Goal: Entertainment & Leisure: Consume media (video, audio)

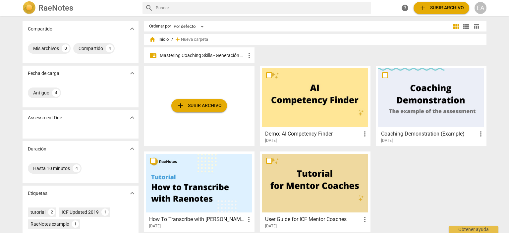
click at [205, 54] on p "Mastering Coaching Skills - Generación 32" at bounding box center [202, 55] width 85 height 7
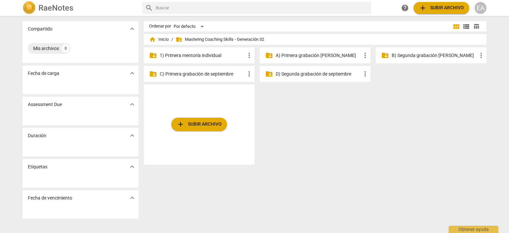
click at [205, 54] on p "1) Primera mentoría individual" at bounding box center [202, 55] width 85 height 7
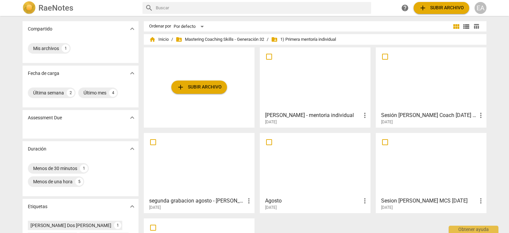
click at [438, 65] on div at bounding box center [431, 79] width 106 height 59
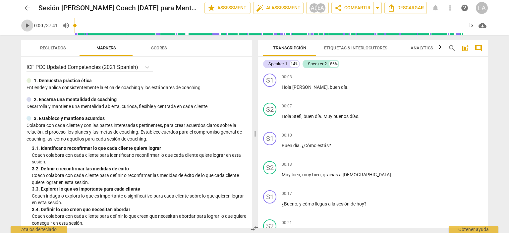
click at [29, 27] on span "play_arrow" at bounding box center [27, 26] width 8 height 8
type input "4"
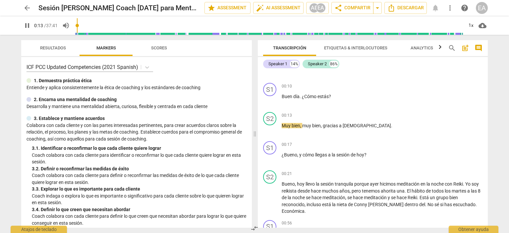
scroll to position [55, 0]
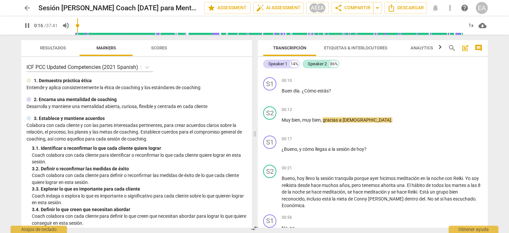
click at [29, 27] on span "pause" at bounding box center [27, 26] width 8 height 8
click at [29, 27] on span "play_arrow" at bounding box center [27, 26] width 8 height 8
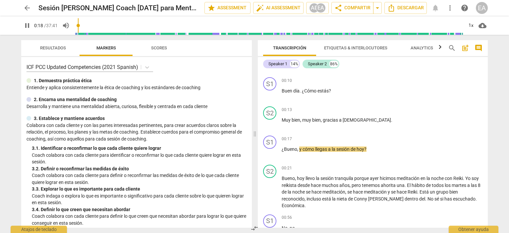
click at [29, 27] on span "pause" at bounding box center [27, 26] width 8 height 8
click at [29, 27] on span "play_arrow" at bounding box center [27, 26] width 8 height 8
click at [86, 21] on input "range" at bounding box center [268, 25] width 388 height 21
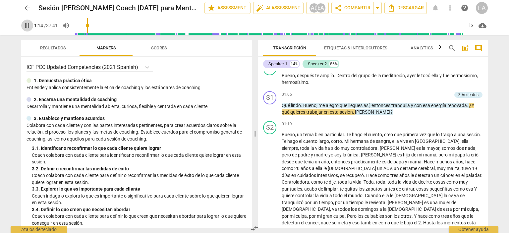
click at [26, 26] on span "pause" at bounding box center [27, 26] width 8 height 8
click at [26, 26] on span "play_arrow" at bounding box center [27, 26] width 8 height 8
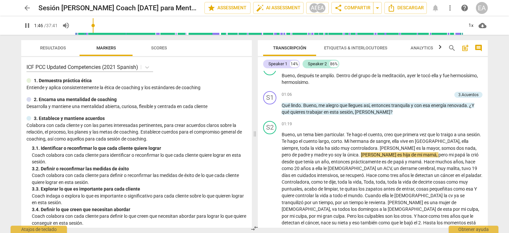
click at [94, 21] on input "range" at bounding box center [268, 25] width 388 height 21
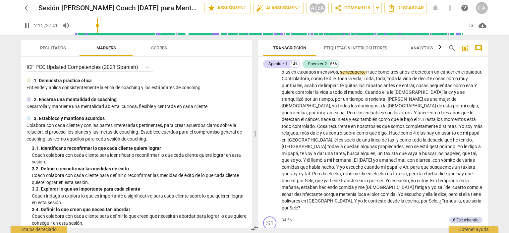
scroll to position [334, 0]
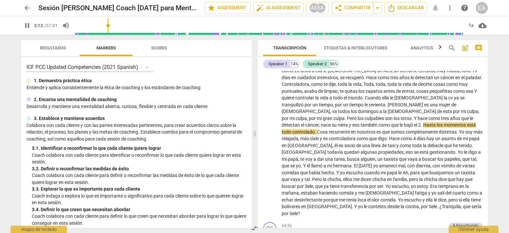
click at [109, 24] on input "range" at bounding box center [268, 25] width 388 height 21
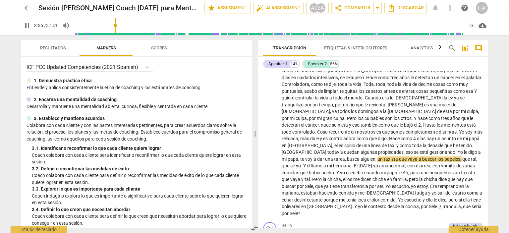
click at [116, 24] on input "range" at bounding box center [268, 25] width 388 height 21
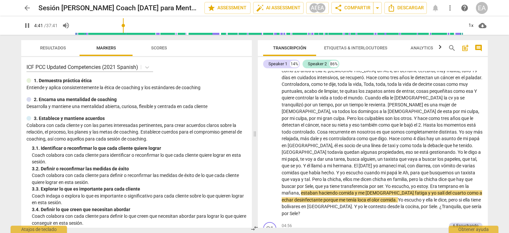
click at [124, 25] on input "range" at bounding box center [268, 25] width 388 height 21
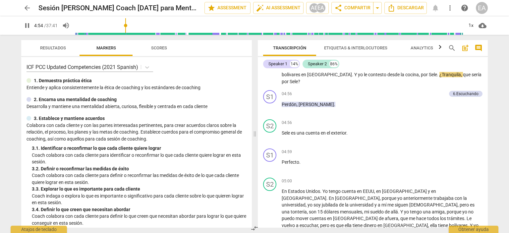
scroll to position [471, 0]
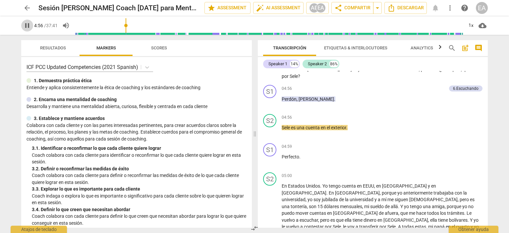
click at [27, 23] on span "pause" at bounding box center [27, 26] width 8 height 8
click at [453, 85] on div "6.Escuchando" at bounding box center [465, 88] width 25 height 6
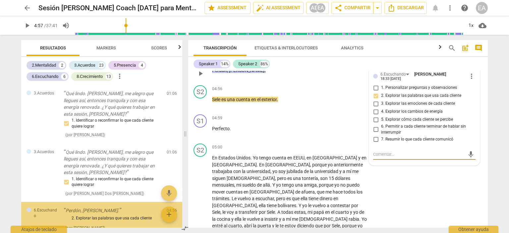
scroll to position [38, 0]
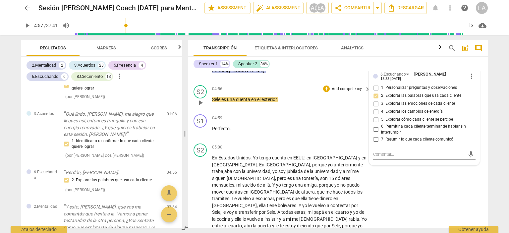
click at [482, 82] on div "S2 play_arrow pause 04:56 + Add competency keyboard_arrow_right Sele es una cue…" at bounding box center [337, 96] width 299 height 29
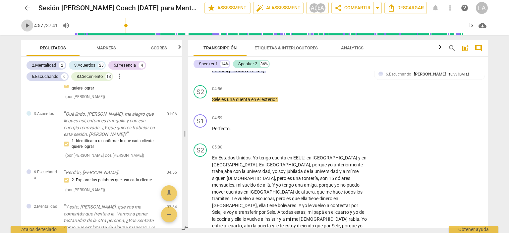
click at [25, 24] on span "play_arrow" at bounding box center [27, 26] width 8 height 8
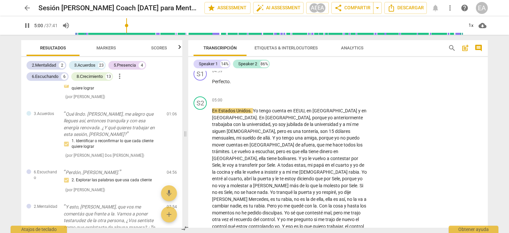
scroll to position [629, 0]
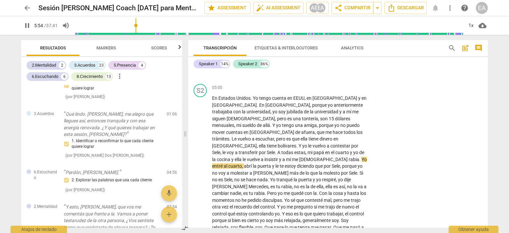
click at [136, 26] on input "range" at bounding box center [268, 25] width 388 height 21
click at [152, 27] on input "range" at bounding box center [268, 25] width 388 height 21
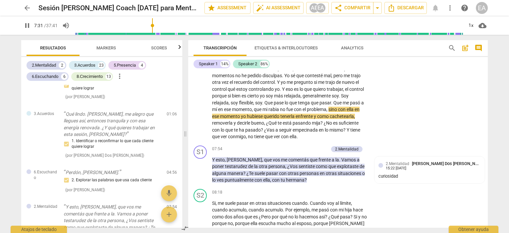
scroll to position [760, 0]
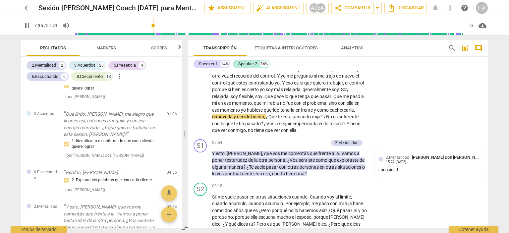
click at [159, 24] on input "range" at bounding box center [268, 25] width 388 height 21
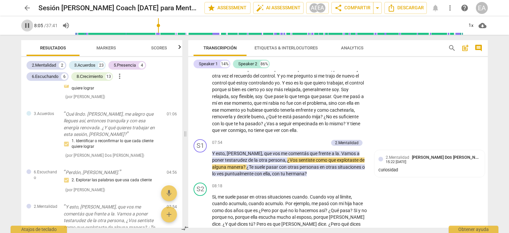
click at [27, 25] on span "pause" at bounding box center [27, 26] width 8 height 8
click at [27, 25] on span "play_arrow" at bounding box center [27, 26] width 8 height 8
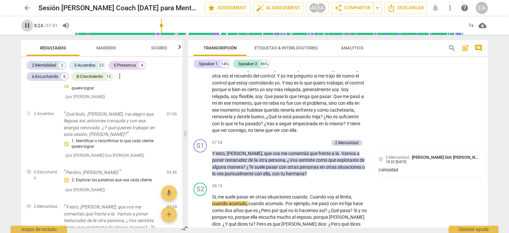
click at [28, 28] on span "pause" at bounding box center [27, 26] width 8 height 8
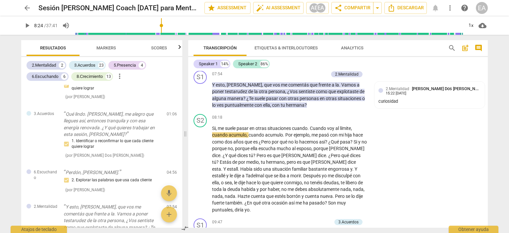
scroll to position [847, 0]
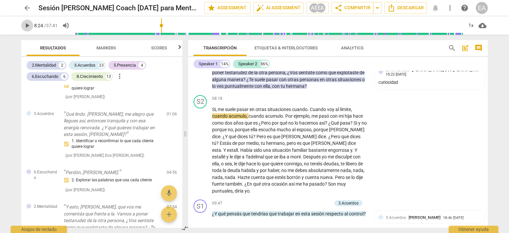
click at [26, 22] on span "play_arrow" at bounding box center [27, 26] width 8 height 8
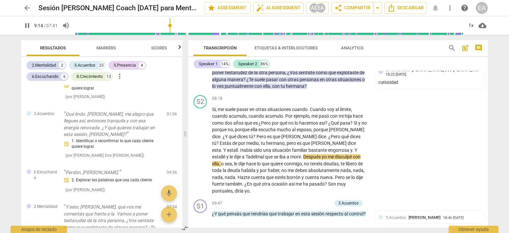
click at [171, 25] on input "range" at bounding box center [268, 25] width 388 height 21
click at [181, 24] on input "range" at bounding box center [270, 25] width 386 height 21
click at [176, 24] on input "range" at bounding box center [270, 25] width 386 height 21
click at [26, 26] on span "pause" at bounding box center [27, 26] width 8 height 8
click at [26, 26] on span "play_arrow" at bounding box center [27, 26] width 8 height 8
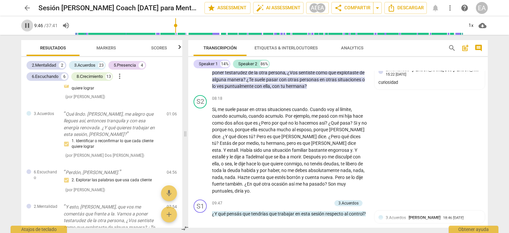
click at [26, 26] on span "pause" at bounding box center [27, 26] width 8 height 8
click at [26, 26] on span "play_arrow" at bounding box center [27, 26] width 8 height 8
click at [26, 26] on span "pause" at bounding box center [27, 26] width 8 height 8
click at [479, 129] on div "S2 play_arrow pause 08:18 + Add competency keyboard_arrow_right Si , me suele p…" at bounding box center [337, 144] width 299 height 105
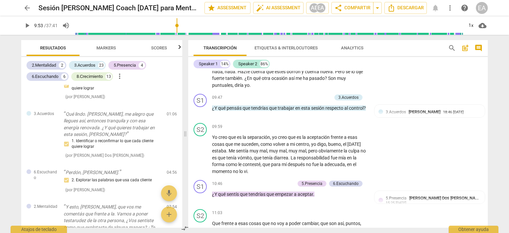
scroll to position [922, 0]
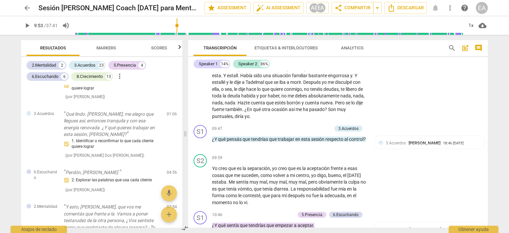
click at [25, 26] on span "play_arrow" at bounding box center [27, 26] width 8 height 8
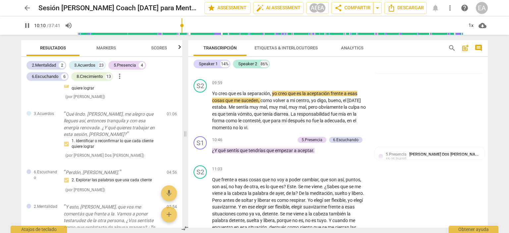
scroll to position [1003, 0]
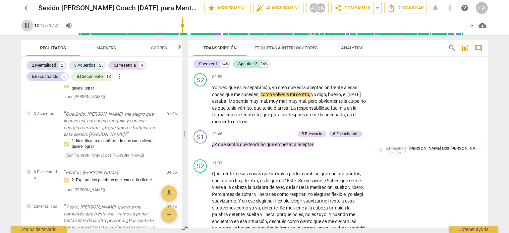
click at [28, 26] on span "pause" at bounding box center [27, 26] width 8 height 8
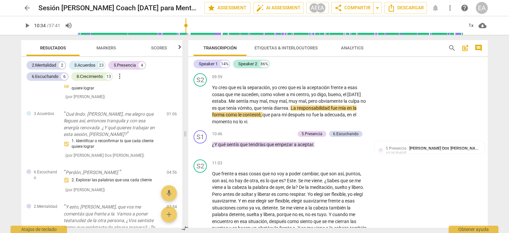
click at [186, 24] on input "range" at bounding box center [270, 25] width 386 height 21
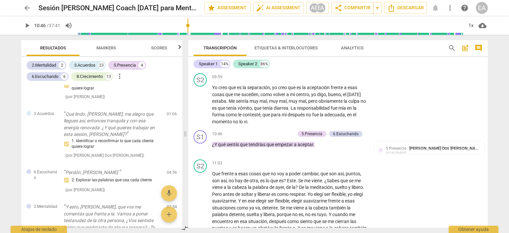
click at [188, 25] on input "range" at bounding box center [270, 25] width 386 height 21
click at [26, 28] on span "play_arrow" at bounding box center [27, 26] width 8 height 8
click at [27, 26] on span "pause" at bounding box center [27, 26] width 8 height 8
click at [338, 131] on div "6.Escuchando" at bounding box center [345, 134] width 25 height 6
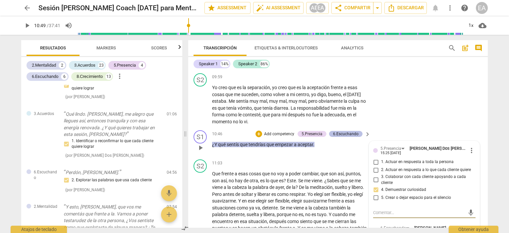
scroll to position [297, 0]
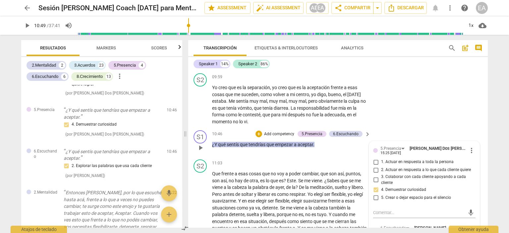
click at [481, 127] on div "S1 play_arrow pause 10:46 + Add competency 5.Presencia 6.Escuchando keyboard_ar…" at bounding box center [337, 141] width 299 height 29
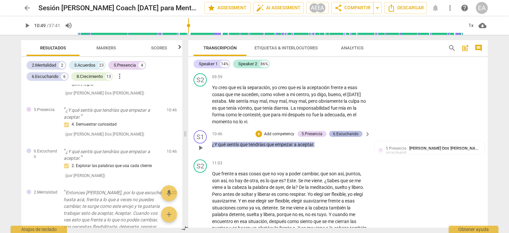
click at [352, 131] on div "6.Escuchando" at bounding box center [345, 134] width 25 height 6
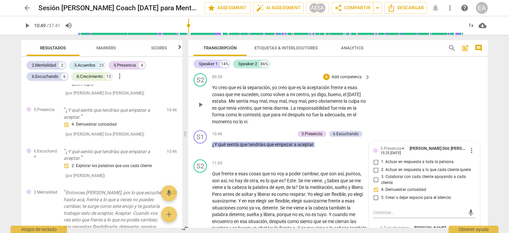
click at [481, 97] on div "S2 play_arrow pause 09:59 + Add competency keyboard_arrow_right Yo creo que es …" at bounding box center [337, 99] width 299 height 57
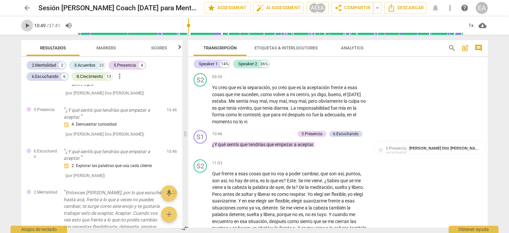
click at [26, 24] on span "play_arrow" at bounding box center [27, 26] width 8 height 8
click at [196, 25] on input "range" at bounding box center [270, 25] width 386 height 21
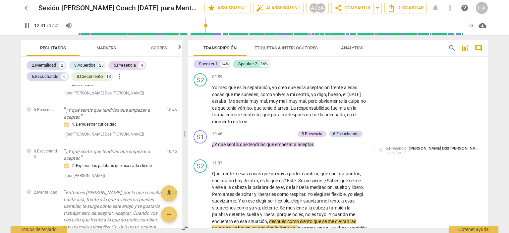
click at [206, 24] on input "range" at bounding box center [270, 25] width 386 height 21
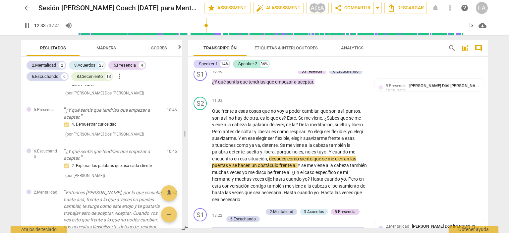
scroll to position [1078, 0]
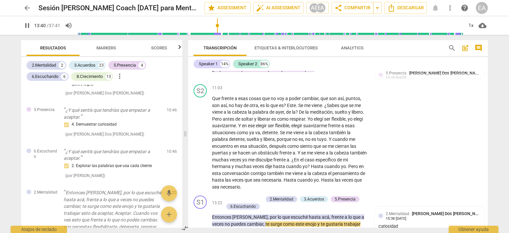
click at [218, 25] on input "range" at bounding box center [270, 25] width 386 height 21
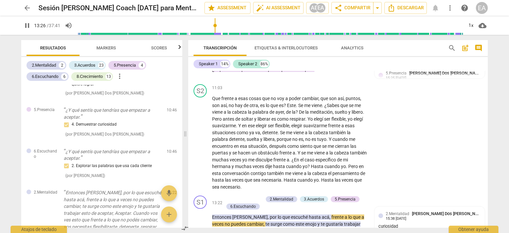
click at [215, 25] on input "range" at bounding box center [270, 25] width 386 height 21
click at [210, 26] on input "range" at bounding box center [270, 25] width 386 height 21
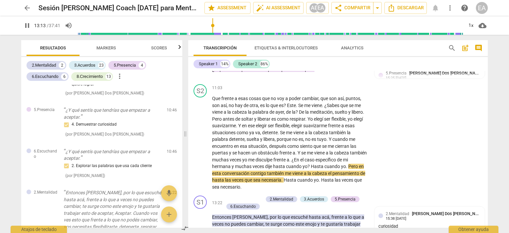
click at [213, 26] on input "range" at bounding box center [270, 25] width 386 height 21
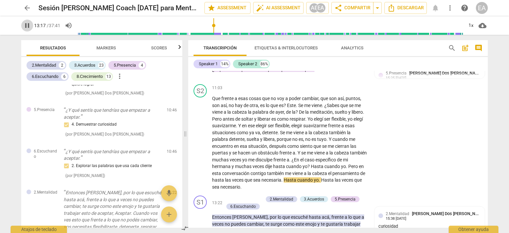
click at [25, 26] on span "pause" at bounding box center [27, 26] width 8 height 8
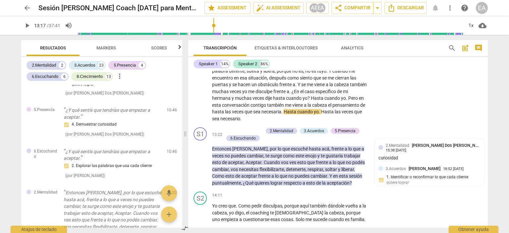
scroll to position [1152, 0]
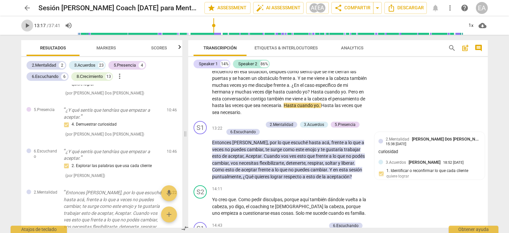
click at [26, 26] on span "play_arrow" at bounding box center [27, 26] width 8 height 8
click at [26, 26] on span "pause" at bounding box center [27, 26] width 8 height 8
click at [26, 26] on span "play_arrow" at bounding box center [27, 26] width 8 height 8
click at [26, 26] on span "pause" at bounding box center [27, 26] width 8 height 8
click at [26, 26] on span "play_arrow" at bounding box center [27, 26] width 8 height 8
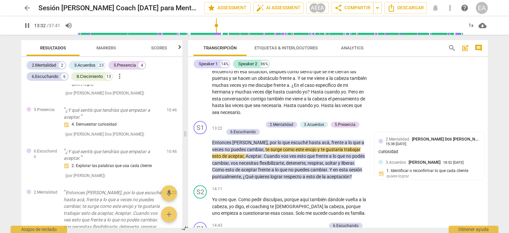
click at [26, 26] on span "pause" at bounding box center [27, 26] width 8 height 8
click at [26, 26] on span "play_arrow" at bounding box center [27, 26] width 8 height 8
click at [26, 26] on span "pause" at bounding box center [27, 26] width 8 height 8
click at [26, 26] on span "play_arrow" at bounding box center [27, 26] width 8 height 8
click at [26, 26] on span "pause" at bounding box center [27, 26] width 8 height 8
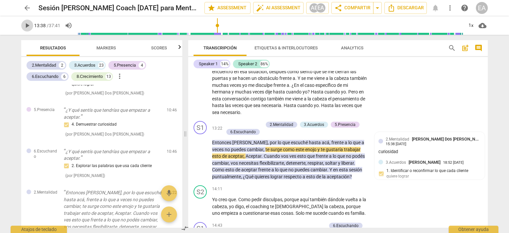
click at [26, 26] on span "play_arrow" at bounding box center [27, 26] width 8 height 8
click at [26, 26] on span "pause" at bounding box center [27, 26] width 8 height 8
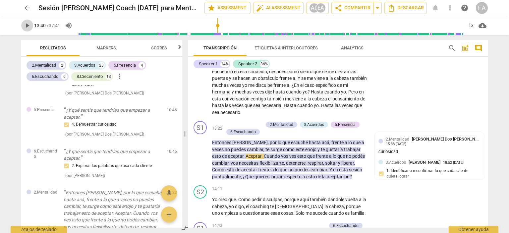
click at [26, 26] on span "play_arrow" at bounding box center [27, 26] width 8 height 8
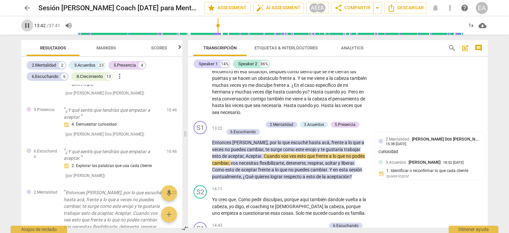
click at [26, 26] on span "pause" at bounding box center [27, 26] width 8 height 8
click at [26, 26] on span "play_arrow" at bounding box center [27, 26] width 8 height 8
click at [26, 26] on span "pause" at bounding box center [27, 26] width 8 height 8
click at [26, 26] on span "play_arrow" at bounding box center [27, 26] width 8 height 8
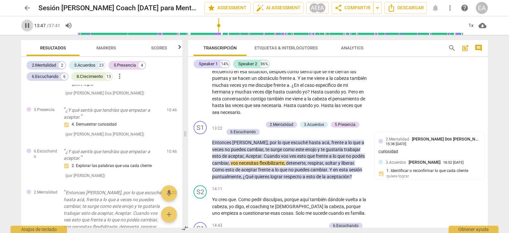
click at [26, 26] on span "pause" at bounding box center [27, 26] width 8 height 8
click at [26, 26] on span "play_arrow" at bounding box center [27, 26] width 8 height 8
click at [26, 26] on span "pause" at bounding box center [27, 26] width 8 height 8
click at [26, 26] on span "play_arrow" at bounding box center [27, 26] width 8 height 8
click at [26, 26] on span "pause" at bounding box center [27, 26] width 8 height 8
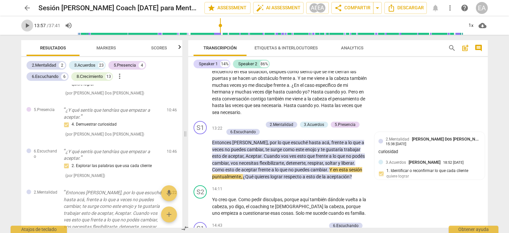
click at [26, 26] on span "play_arrow" at bounding box center [27, 26] width 8 height 8
click at [26, 26] on span "pause" at bounding box center [27, 26] width 8 height 8
click at [26, 26] on span "play_arrow" at bounding box center [27, 26] width 8 height 8
click at [26, 26] on span "pause" at bounding box center [27, 26] width 8 height 8
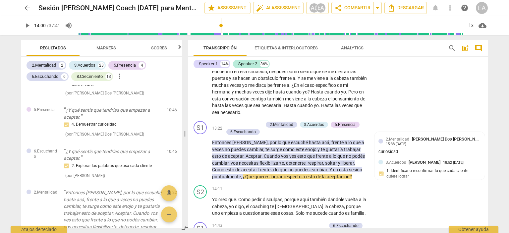
click at [26, 26] on span "play_arrow" at bounding box center [27, 26] width 8 height 8
click at [26, 26] on span "pause" at bounding box center [27, 26] width 8 height 8
type input "848"
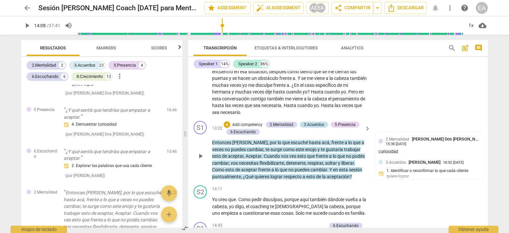
click at [316, 122] on div "3.Acuerdos" at bounding box center [314, 125] width 20 height 6
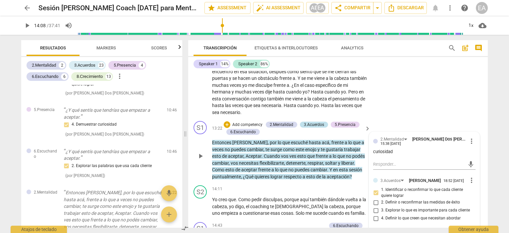
scroll to position [552, 0]
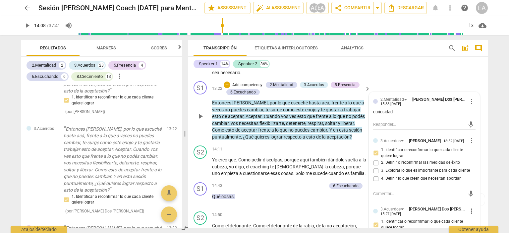
scroll to position [1179, 0]
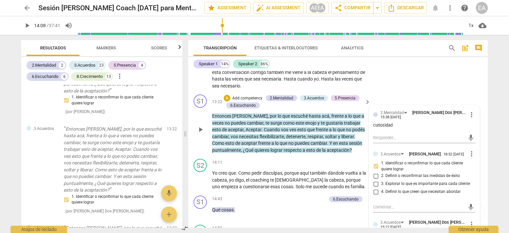
click at [484, 111] on div "S1 play_arrow pause 13:22 + Add competency 2.Mentalidad 3.Acuerdos 5.Presencia …" at bounding box center [337, 124] width 299 height 64
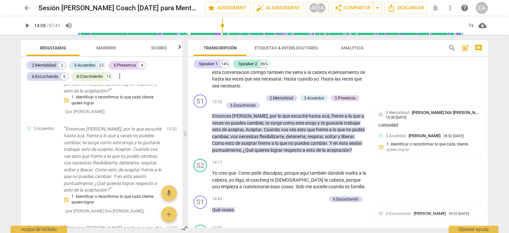
scroll to position [1152, 0]
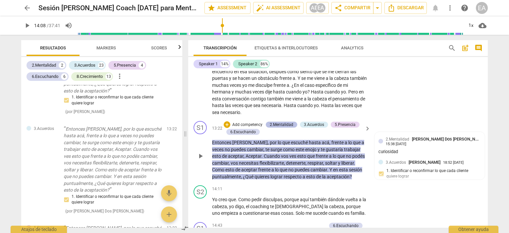
click at [277, 122] on div "2.Mentalidad" at bounding box center [282, 125] width 24 height 6
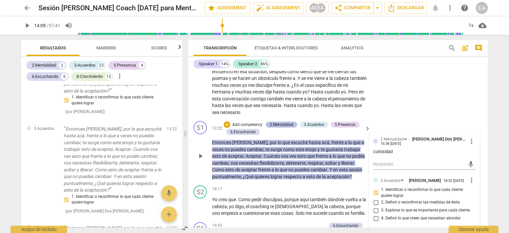
scroll to position [360, 0]
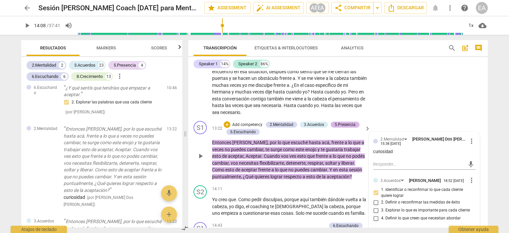
click at [335, 122] on div "5.Presencia" at bounding box center [344, 125] width 21 height 6
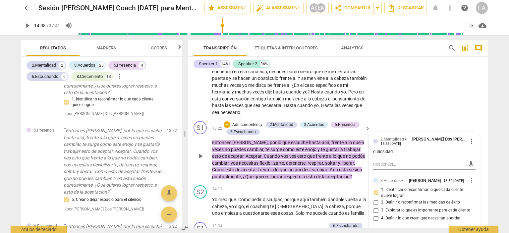
click at [483, 138] on div "S1 play_arrow pause 13:22 + Add competency 2.Mentalidad 3.Acuerdos 5.Presencia …" at bounding box center [337, 150] width 299 height 64
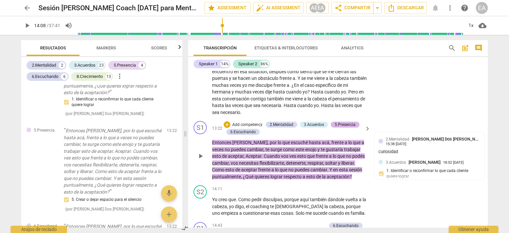
click at [338, 122] on div "5.Presencia" at bounding box center [344, 125] width 21 height 6
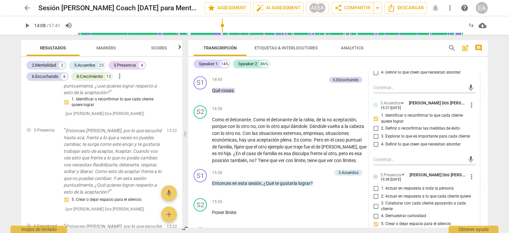
scroll to position [1311, 0]
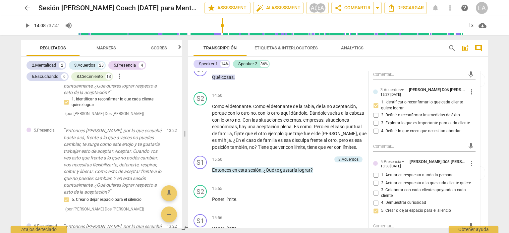
click at [476, 132] on div "2.Mentalidad [PERSON_NAME] Dos [PERSON_NAME] 15:38 [DATE] more_vert curiosidad …" at bounding box center [424, 152] width 110 height 359
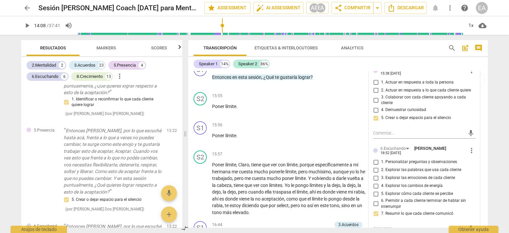
scroll to position [1417, 0]
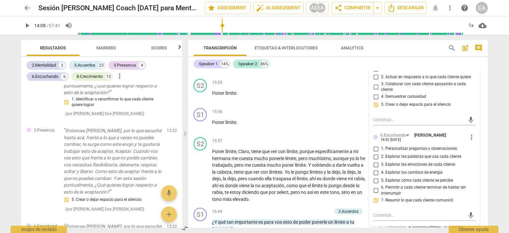
click at [476, 132] on div "2.Mentalidad [PERSON_NAME] Dos [PERSON_NAME] 15:38 [DATE] more_vert curiosidad …" at bounding box center [424, 46] width 110 height 359
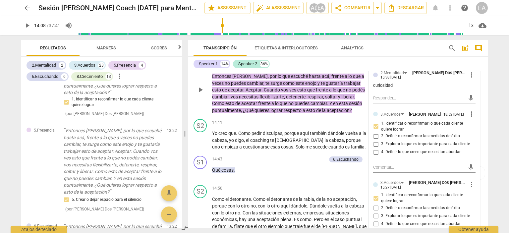
scroll to position [1205, 0]
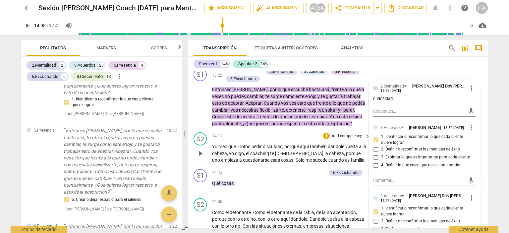
click at [482, 129] on div "S2 play_arrow pause 14:11 + Add competency keyboard_arrow_right Yo creo que . C…" at bounding box center [337, 147] width 299 height 37
